Goal: Task Accomplishment & Management: Complete application form

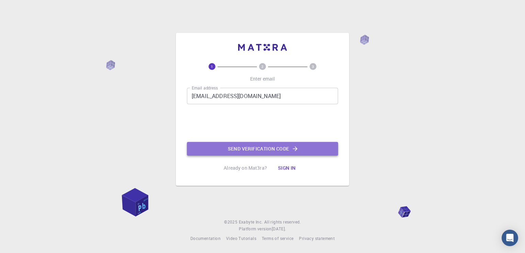
click at [245, 149] on button "Send verification code" at bounding box center [262, 149] width 151 height 14
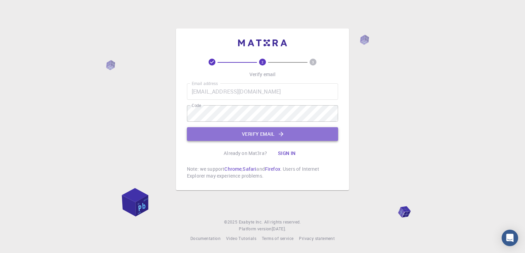
click at [279, 134] on icon "button" at bounding box center [280, 134] width 7 height 7
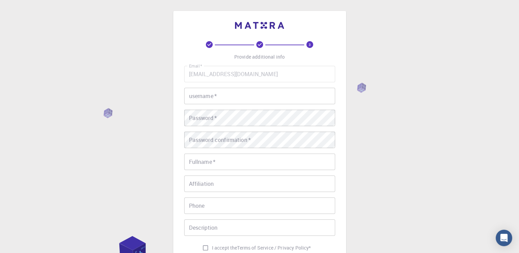
click at [224, 97] on input "username   *" at bounding box center [259, 96] width 151 height 16
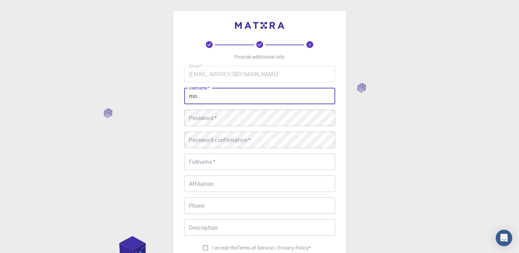
type input "m"
type input "s"
type input "[EMAIL_ADDRESS][DOMAIN_NAME]"
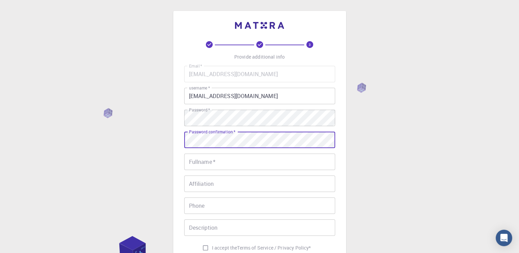
click at [220, 162] on input "Fullname   *" at bounding box center [259, 162] width 151 height 16
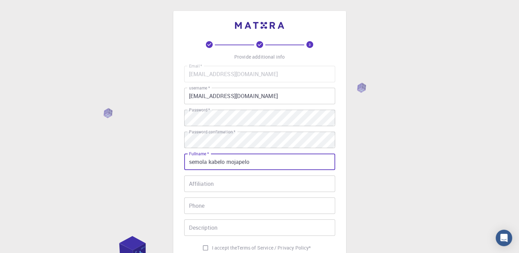
type input "semola kabelo mojapelo"
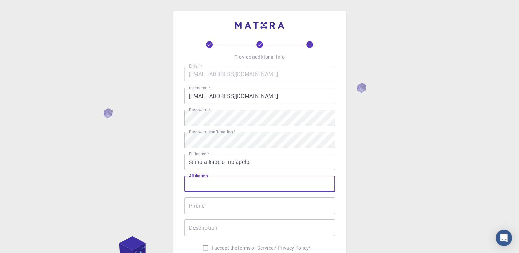
click at [215, 186] on input "Affiliation" at bounding box center [259, 184] width 151 height 16
type input "none"
click at [205, 206] on input "Phone" at bounding box center [259, 206] width 151 height 16
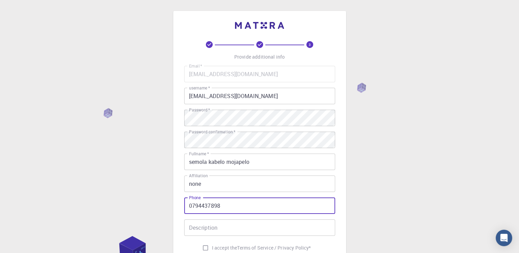
type input "0794437898"
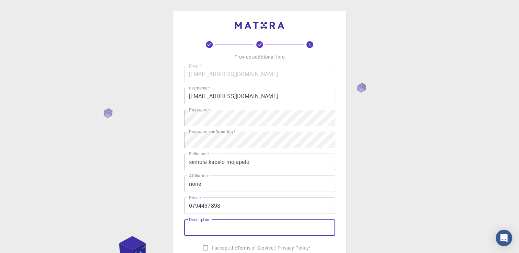
click at [205, 232] on input "Description" at bounding box center [259, 228] width 151 height 16
type input "looking for job"
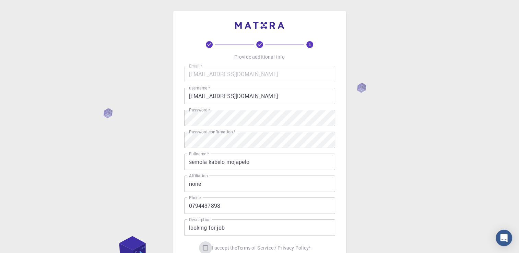
click at [201, 246] on input "I accept the Terms of Service / Privacy Policy *" at bounding box center [205, 248] width 13 height 13
checkbox input "true"
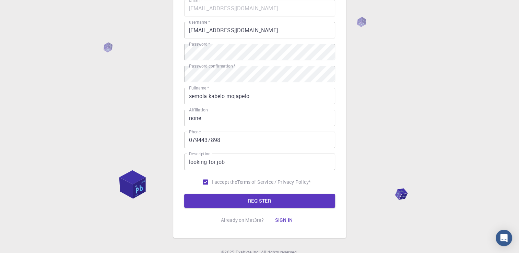
scroll to position [69, 0]
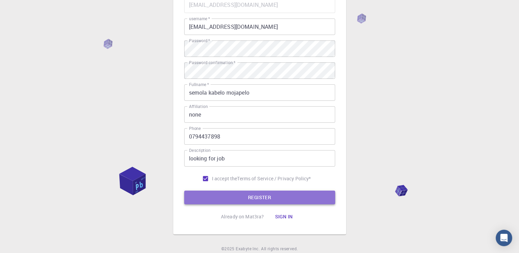
click at [294, 199] on button "REGISTER" at bounding box center [259, 198] width 151 height 14
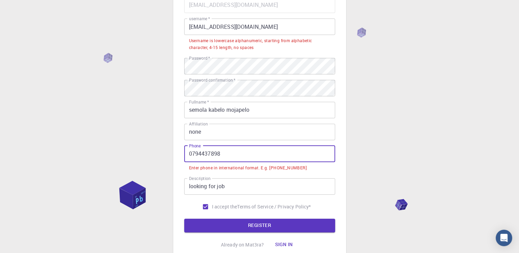
click at [191, 154] on input "0794437898" at bounding box center [259, 154] width 151 height 16
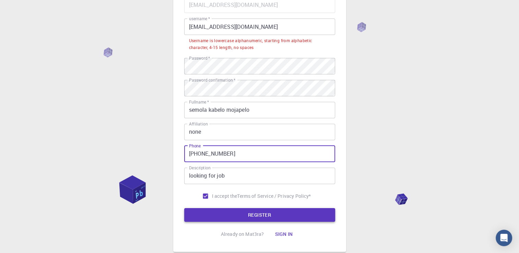
type input "[PHONE_NUMBER]"
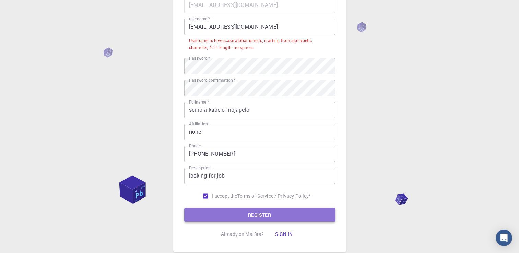
click at [242, 213] on button "REGISTER" at bounding box center [259, 215] width 151 height 14
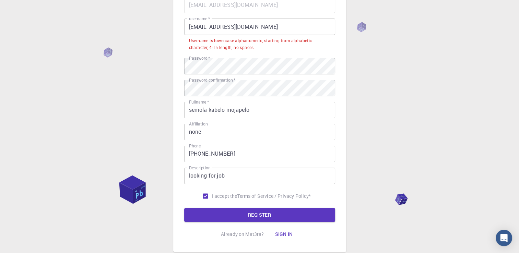
click at [191, 27] on input "[EMAIL_ADDRESS][DOMAIN_NAME]" at bounding box center [259, 27] width 151 height 16
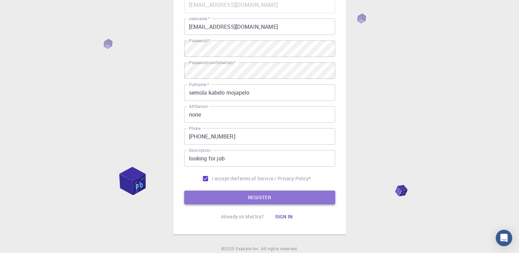
click at [231, 198] on button "REGISTER" at bounding box center [259, 198] width 151 height 14
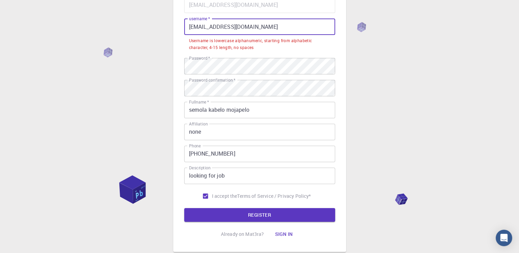
click at [210, 28] on input "[EMAIL_ADDRESS][DOMAIN_NAME]" at bounding box center [259, 27] width 151 height 16
click at [255, 25] on input "[EMAIL_ADDRESS][DOMAIN_NAME]" at bounding box center [259, 27] width 151 height 16
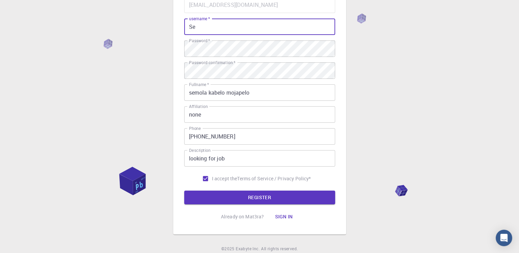
type input "S"
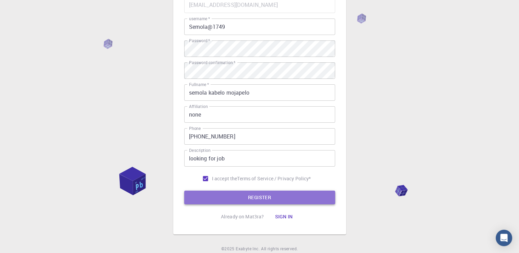
click at [250, 196] on button "REGISTER" at bounding box center [259, 198] width 151 height 14
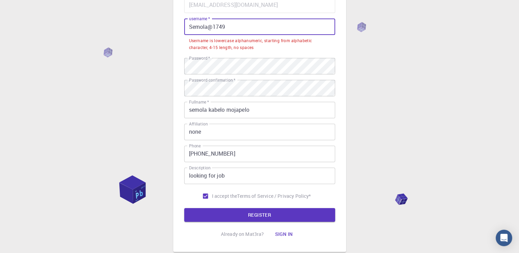
click at [225, 30] on input "Semola@1749" at bounding box center [259, 27] width 151 height 16
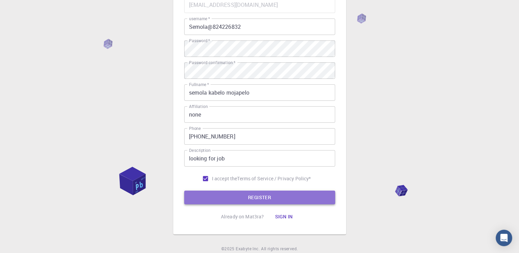
click at [242, 194] on button "REGISTER" at bounding box center [259, 198] width 151 height 14
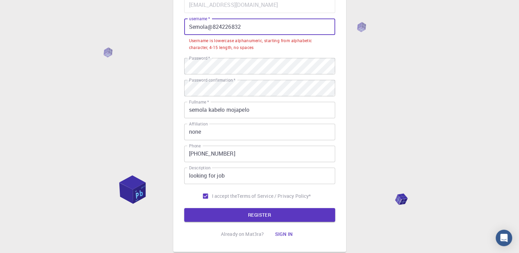
click at [241, 26] on input "Semola@824226832" at bounding box center [259, 27] width 151 height 16
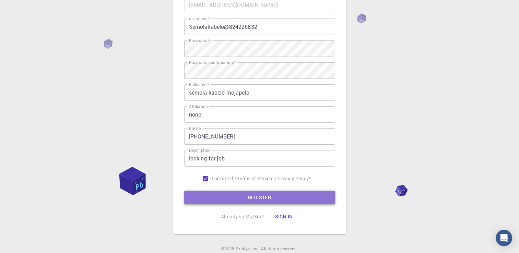
click at [257, 201] on button "REGISTER" at bounding box center [259, 198] width 151 height 14
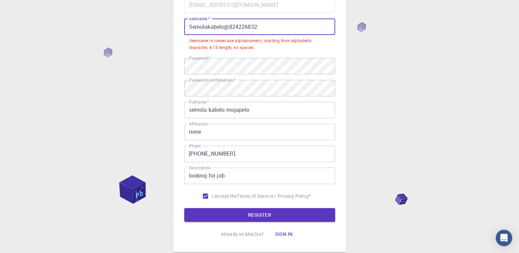
click at [232, 27] on input "Semolakabelo@824226832" at bounding box center [259, 27] width 151 height 16
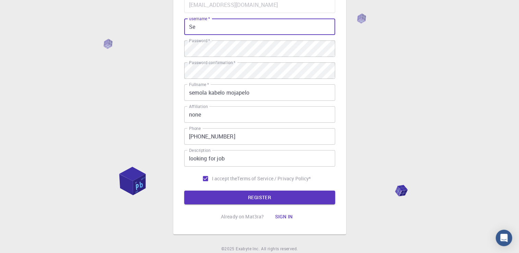
type input "S"
type input "h"
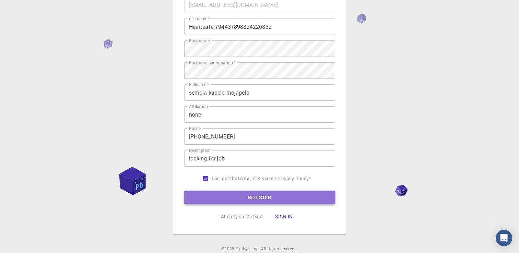
click at [257, 197] on button "REGISTER" at bounding box center [259, 198] width 151 height 14
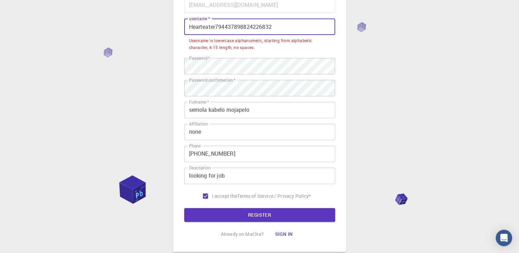
click at [279, 28] on input "Hearteater794437898824226832" at bounding box center [259, 27] width 151 height 16
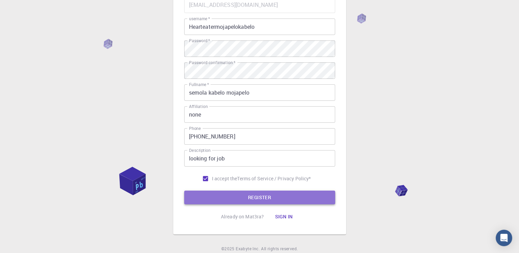
click at [276, 194] on button "REGISTER" at bounding box center [259, 198] width 151 height 14
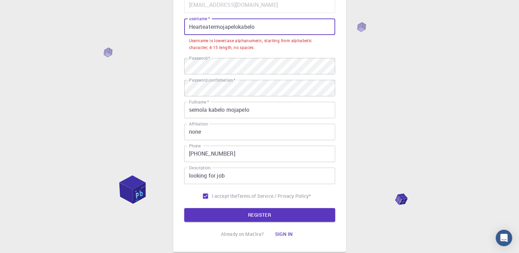
click at [255, 28] on input "Hearteatermojapelokabelo" at bounding box center [259, 27] width 151 height 16
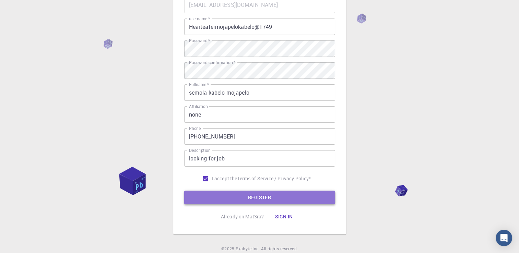
click at [272, 195] on button "REGISTER" at bounding box center [259, 198] width 151 height 14
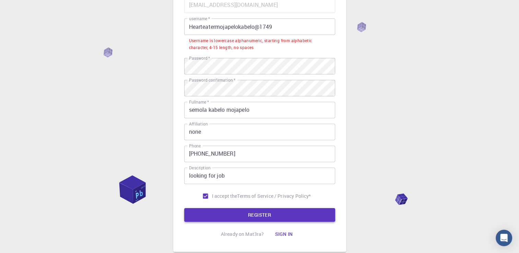
click at [272, 195] on p "Terms of Service / Privacy Policy *" at bounding box center [274, 196] width 74 height 7
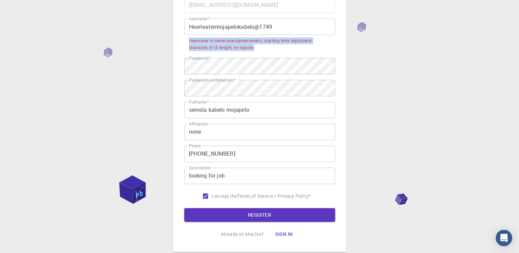
drag, startPoint x: 256, startPoint y: 47, endPoint x: 188, endPoint y: 42, distance: 68.1
click at [188, 42] on li "Username is lowercase alphanumeric, starting from alphabetic character, 4-15 le…" at bounding box center [259, 44] width 151 height 18
copy div "Username is lowercase alphanumeric, starting from alphabetic character, 4-15 le…"
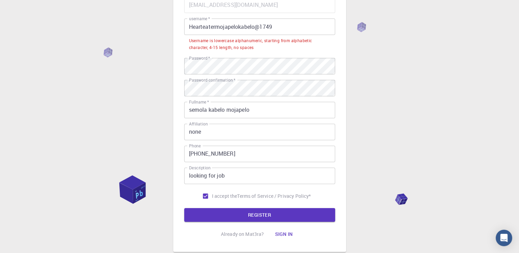
click at [272, 27] on input "Hearteatermojapelokabelo@1749" at bounding box center [259, 27] width 151 height 16
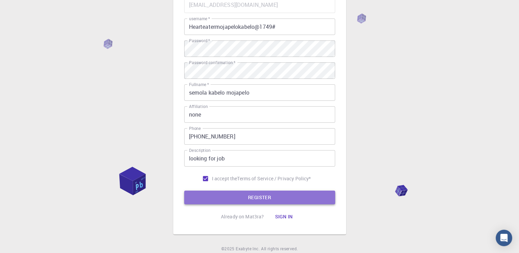
click at [246, 196] on button "REGISTER" at bounding box center [259, 198] width 151 height 14
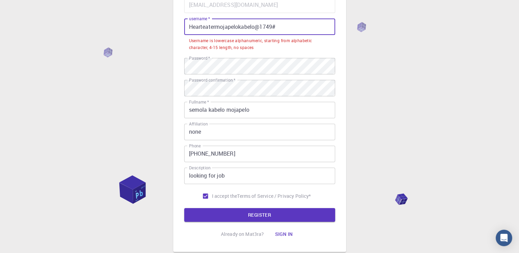
click at [277, 25] on input "Hearteatermojapelokabelo@1749#" at bounding box center [259, 27] width 151 height 16
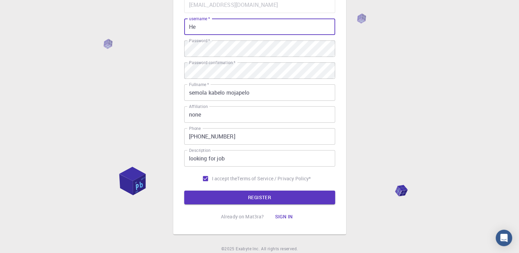
type input "H"
click at [257, 194] on button "REGISTER" at bounding box center [259, 198] width 151 height 14
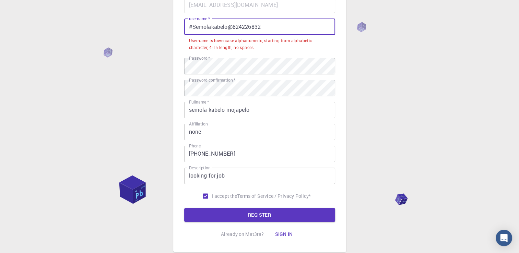
click at [233, 27] on input "#Semolakabelo@824226832" at bounding box center [259, 27] width 151 height 16
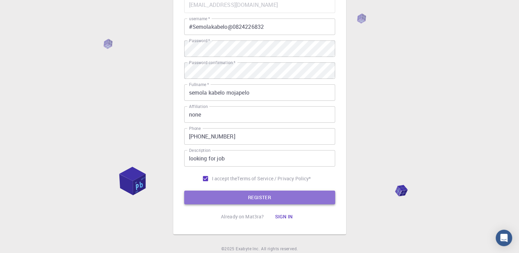
click at [262, 200] on button "REGISTER" at bounding box center [259, 198] width 151 height 14
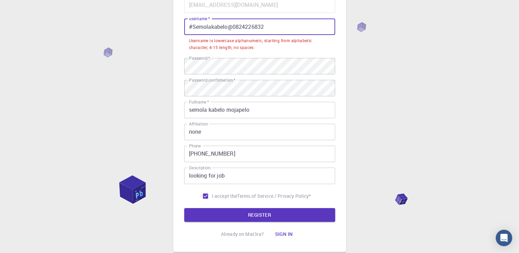
click at [195, 28] on input "#Semolakabelo@0824226832" at bounding box center [259, 27] width 151 height 16
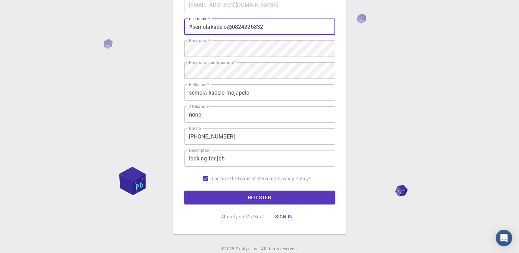
click at [213, 27] on input "#semolakabelo@0824226832" at bounding box center [259, 27] width 151 height 16
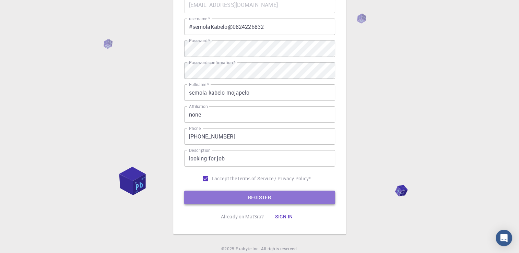
click at [237, 196] on button "REGISTER" at bounding box center [259, 198] width 151 height 14
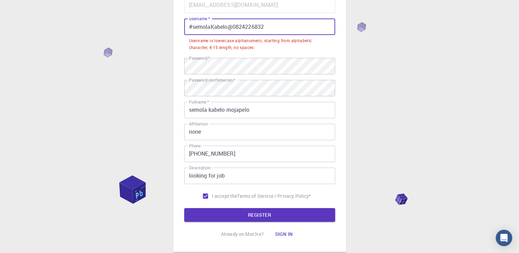
click at [213, 26] on input "#semolaKabelo@0824226832" at bounding box center [259, 27] width 151 height 16
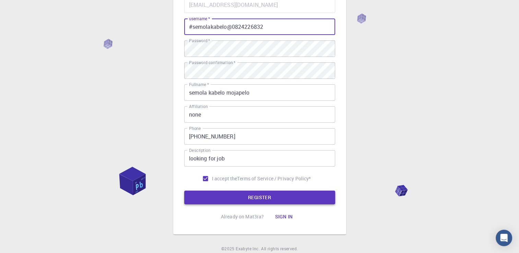
click at [233, 196] on button "REGISTER" at bounding box center [259, 198] width 151 height 14
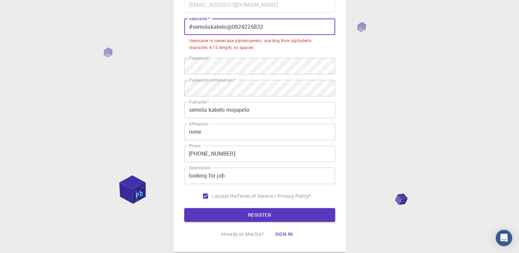
click at [233, 28] on input "#semolakabelo@0824226832" at bounding box center [259, 27] width 151 height 16
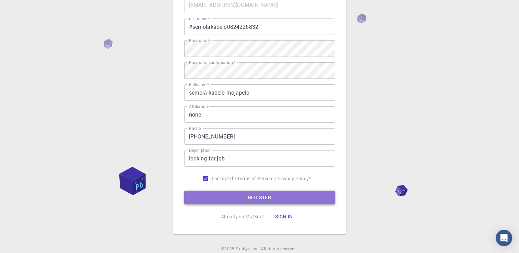
click at [249, 195] on button "REGISTER" at bounding box center [259, 198] width 151 height 14
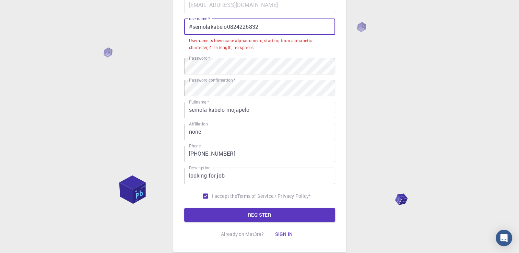
click at [261, 27] on input "#semolakabelo0824226832" at bounding box center [259, 27] width 151 height 16
click at [194, 28] on input "#semolakabelo0824226832" at bounding box center [259, 27] width 151 height 16
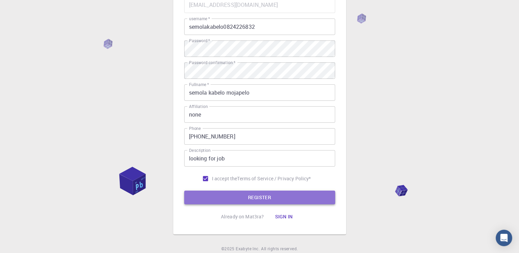
click at [257, 200] on button "REGISTER" at bounding box center [259, 198] width 151 height 14
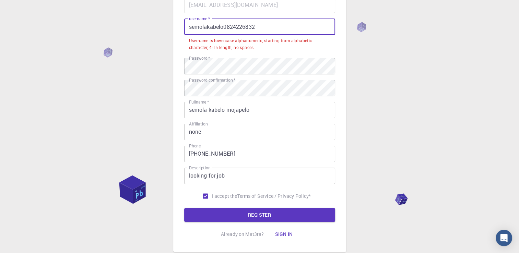
click at [257, 26] on input "semolakabelo0824226832" at bounding box center [259, 27] width 151 height 16
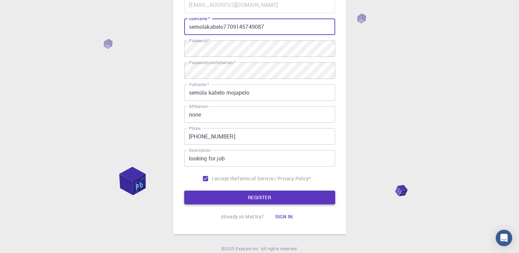
type input "semolakabelo7709145749087"
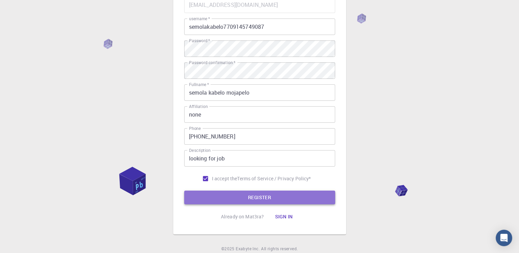
click at [257, 195] on button "REGISTER" at bounding box center [259, 198] width 151 height 14
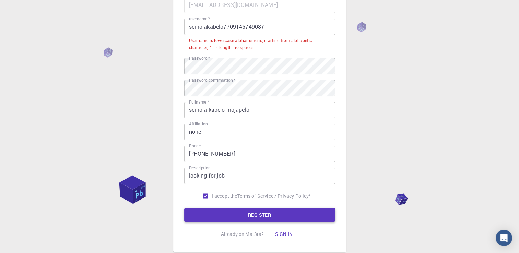
click at [257, 195] on p "Terms of Service / Privacy Policy *" at bounding box center [274, 196] width 74 height 7
